Goal: Transaction & Acquisition: Purchase product/service

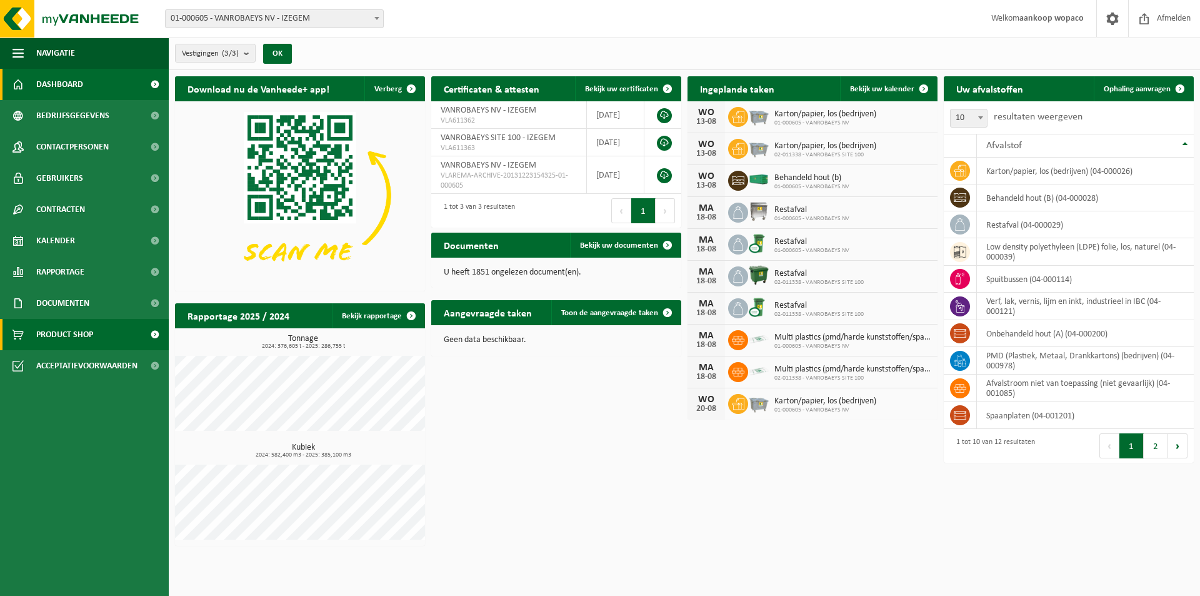
click at [72, 339] on span "Product Shop" at bounding box center [64, 334] width 57 height 31
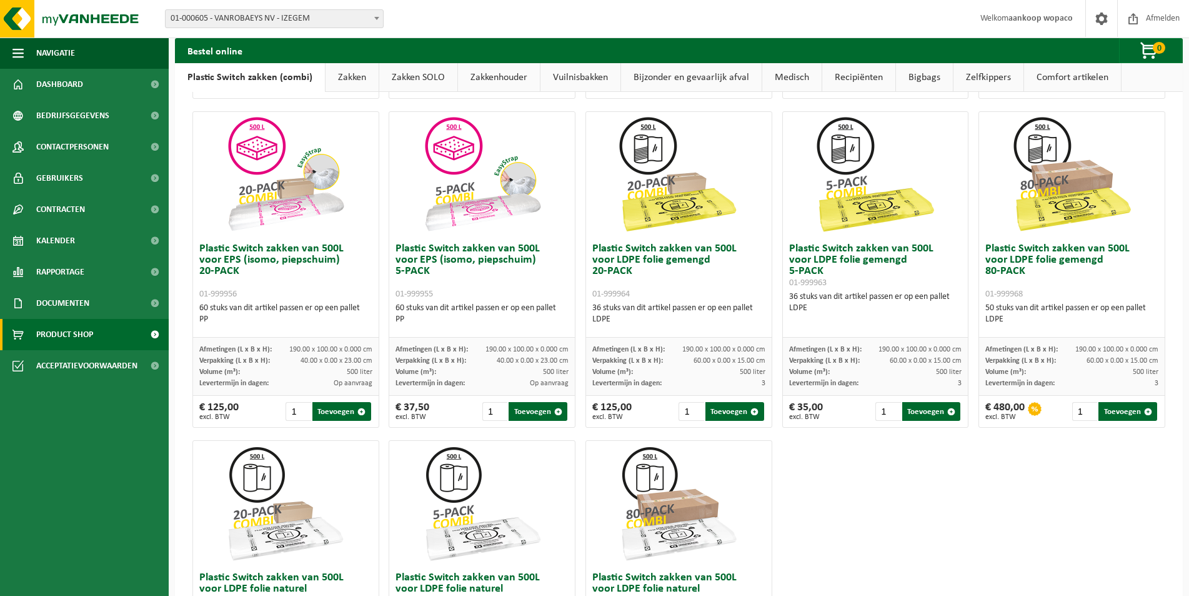
scroll to position [379, 0]
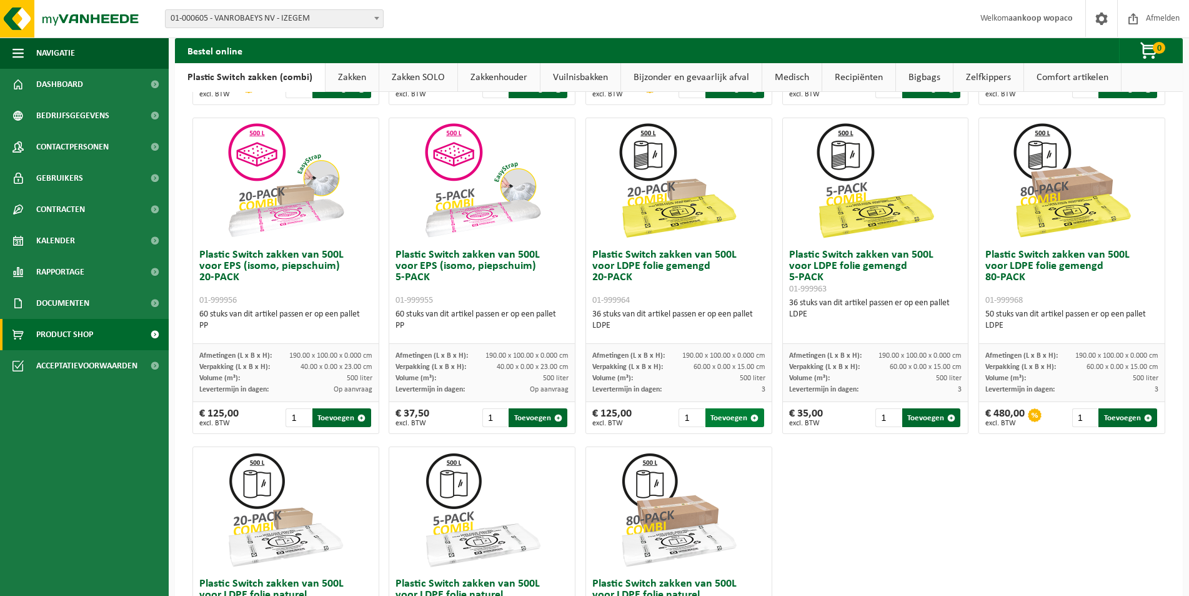
click at [728, 419] on button "Toevoegen" at bounding box center [735, 417] width 59 height 19
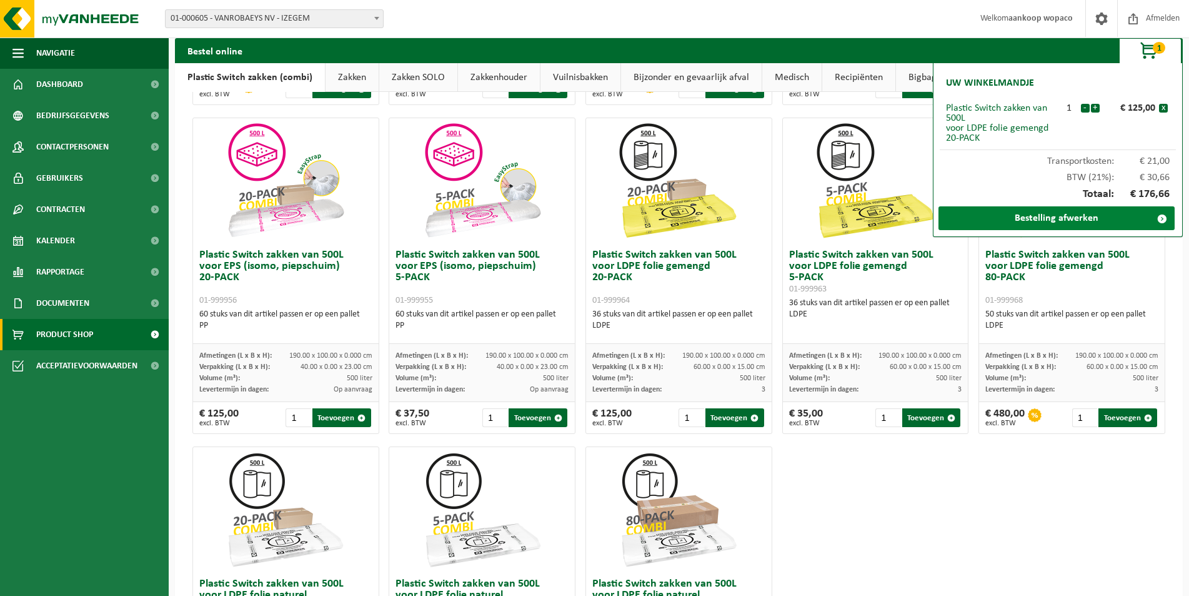
click at [1085, 220] on link "Bestelling afwerken" at bounding box center [1057, 218] width 236 height 24
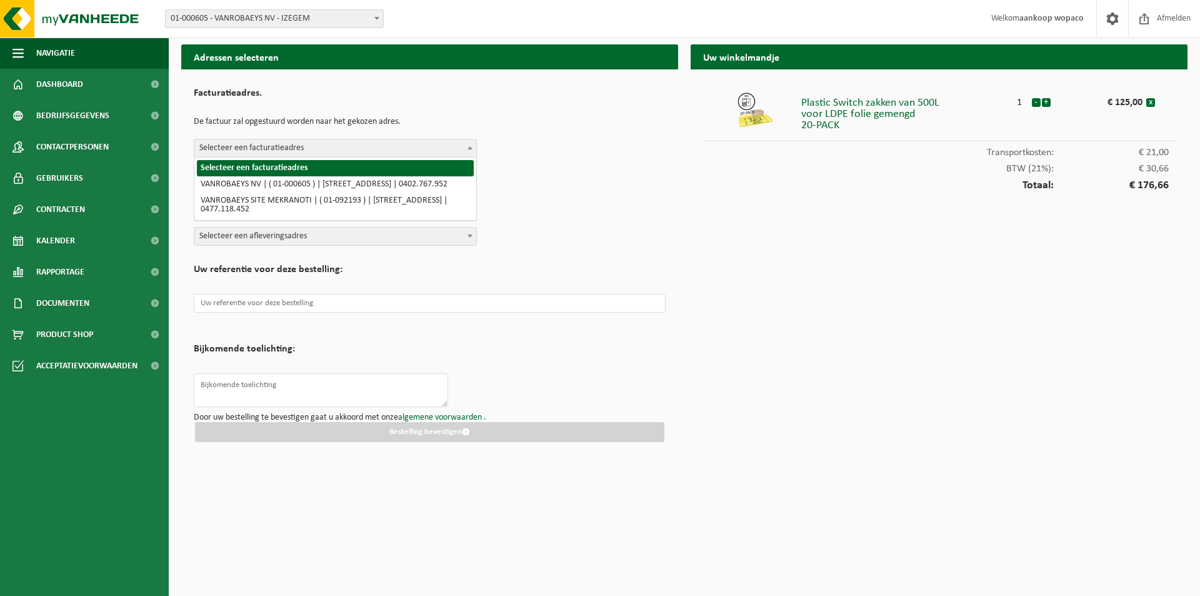
click at [471, 146] on b at bounding box center [470, 147] width 5 height 3
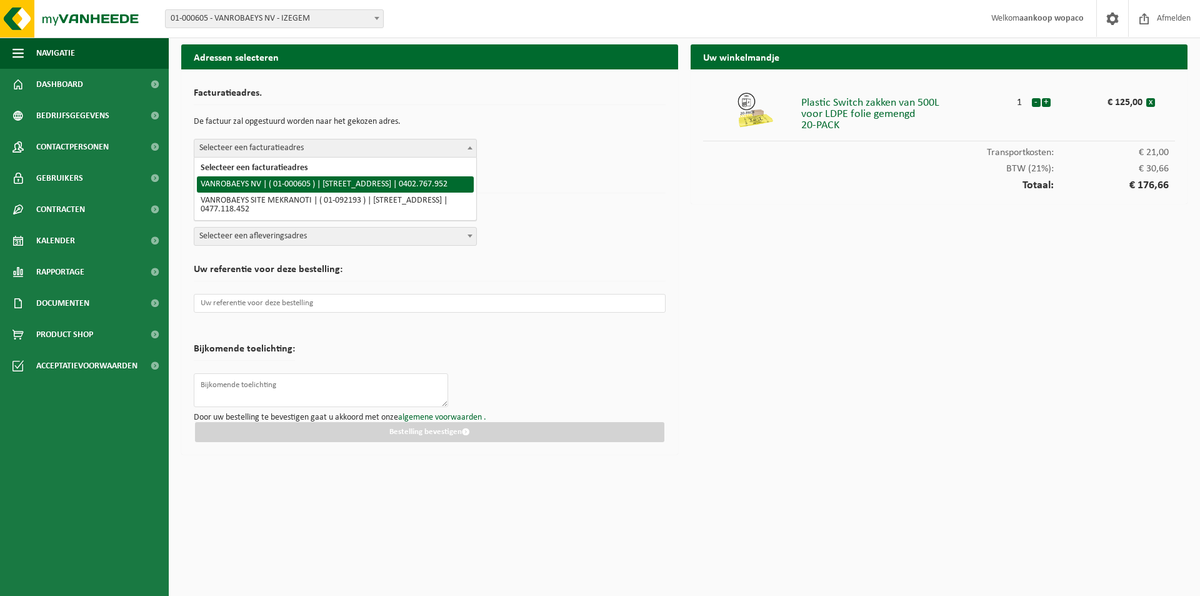
select select "73"
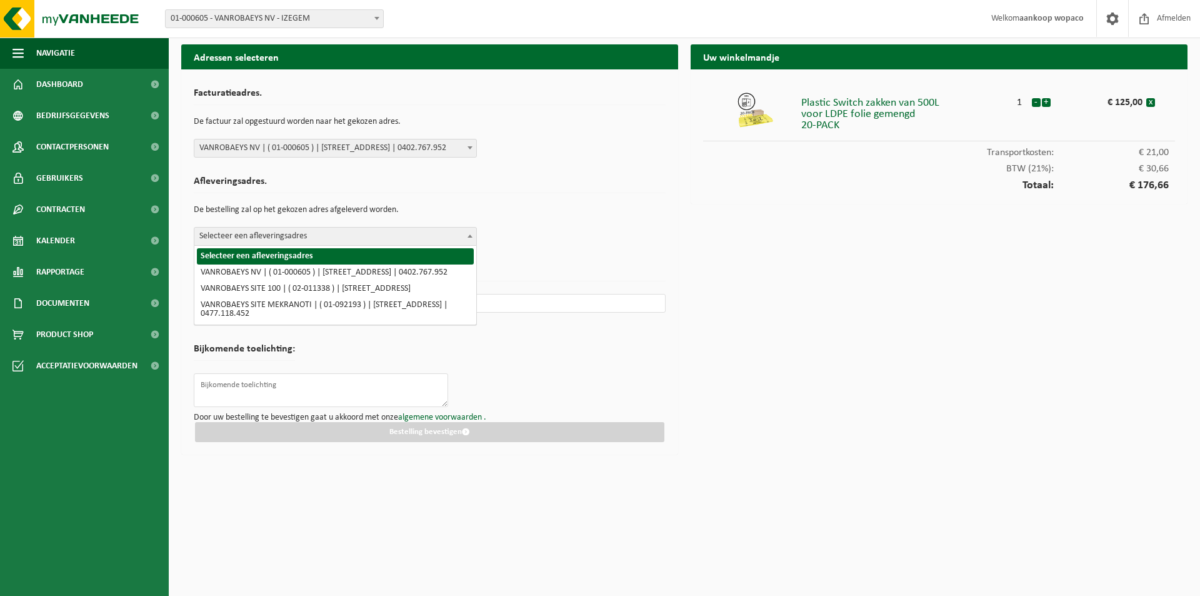
click at [474, 231] on span at bounding box center [470, 236] width 13 height 16
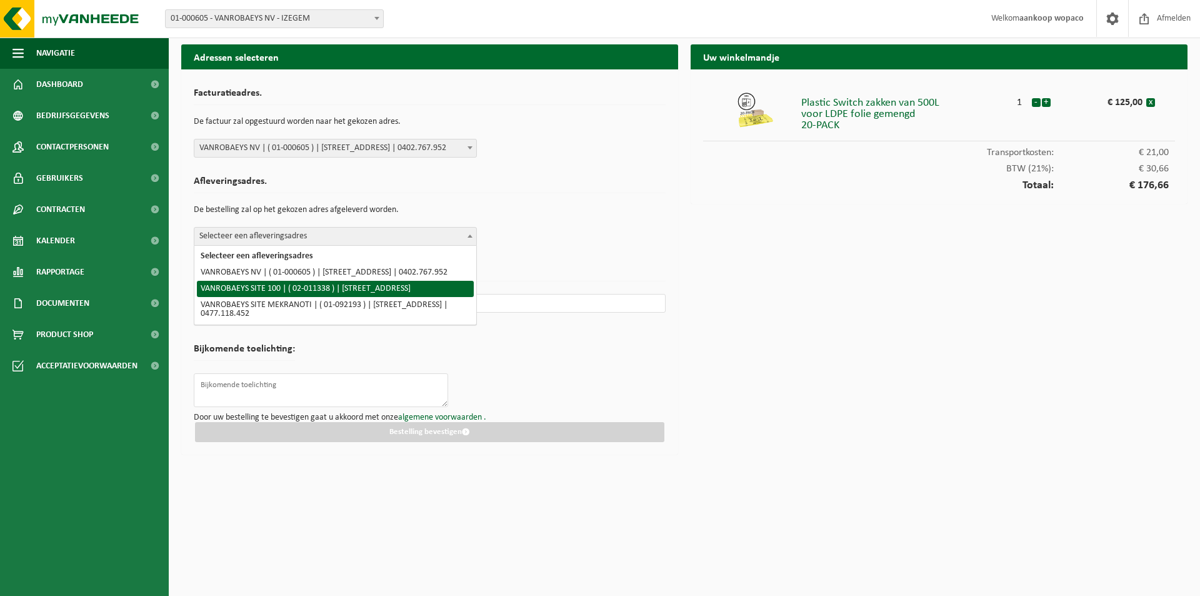
select select "2176"
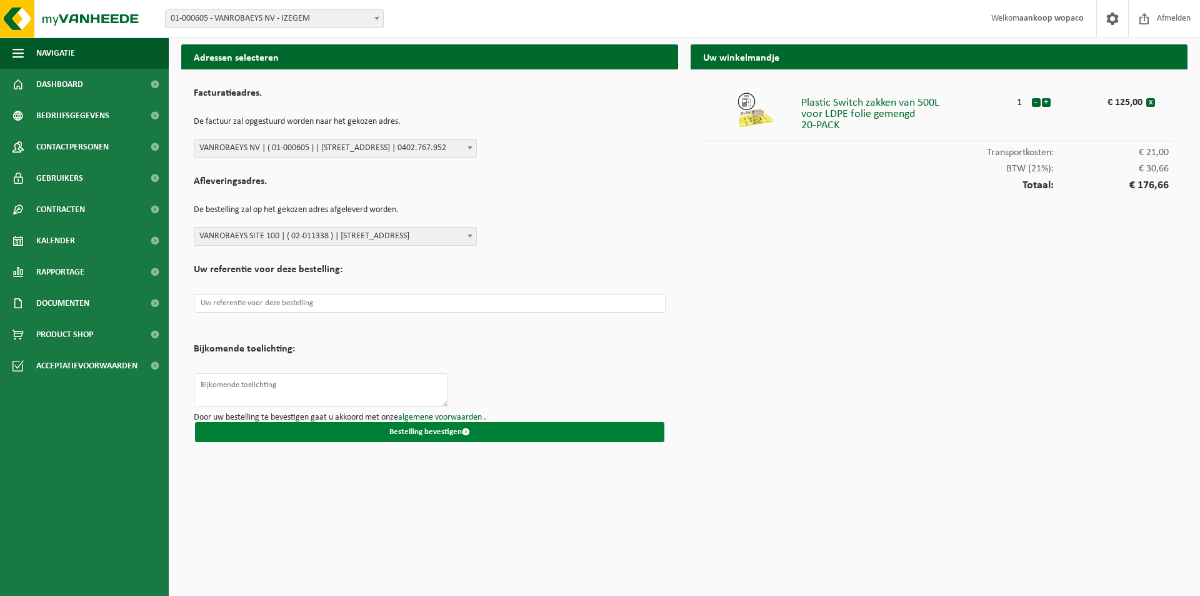
click at [430, 430] on button "Bestelling bevestigen" at bounding box center [429, 432] width 469 height 20
